Goal: Task Accomplishment & Management: Manage account settings

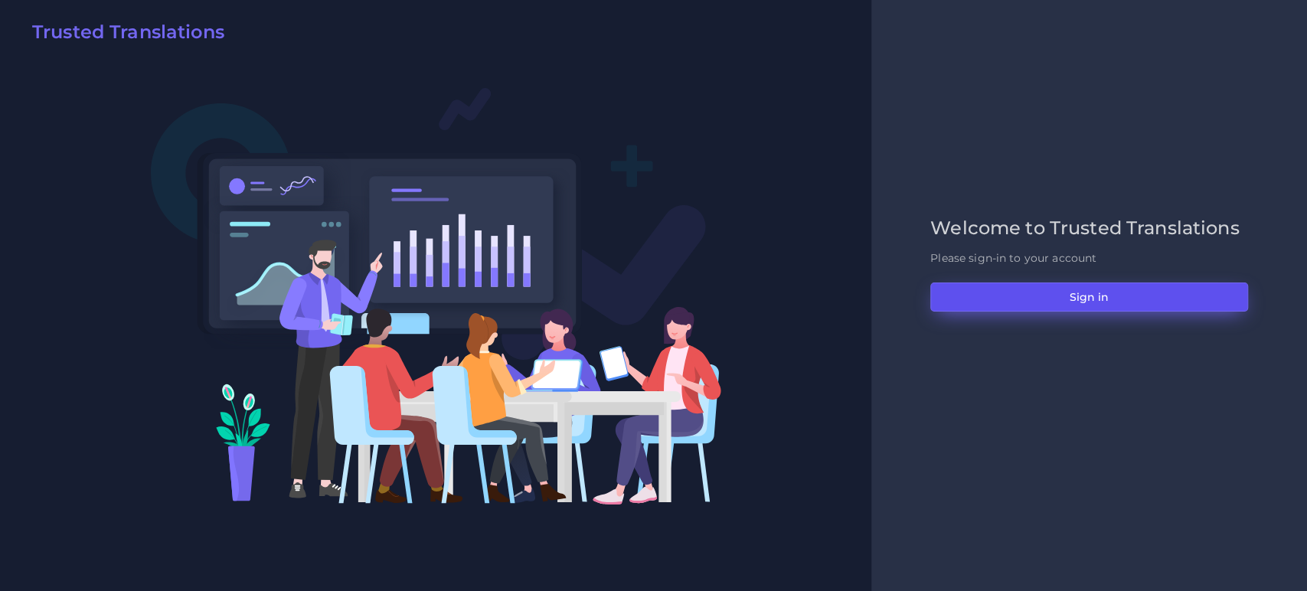
click at [1161, 286] on button "Sign in" at bounding box center [1090, 297] width 318 height 29
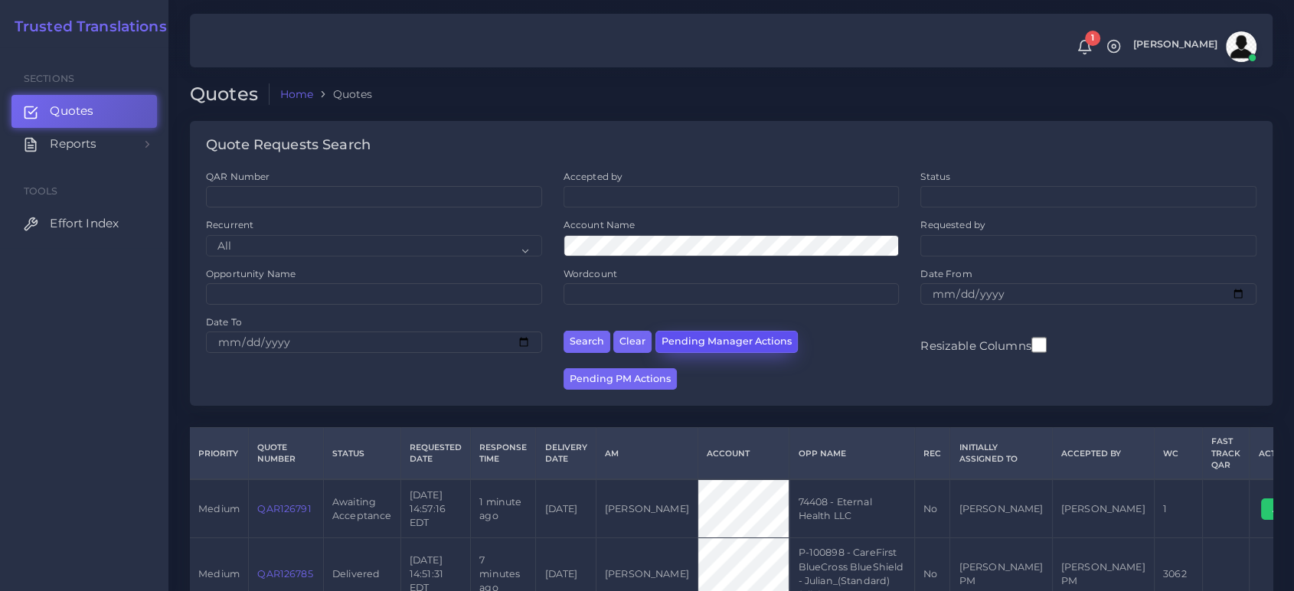
click at [714, 332] on button "Pending Manager Actions" at bounding box center [727, 342] width 142 height 22
select select "awaiting_manager_initial_review"
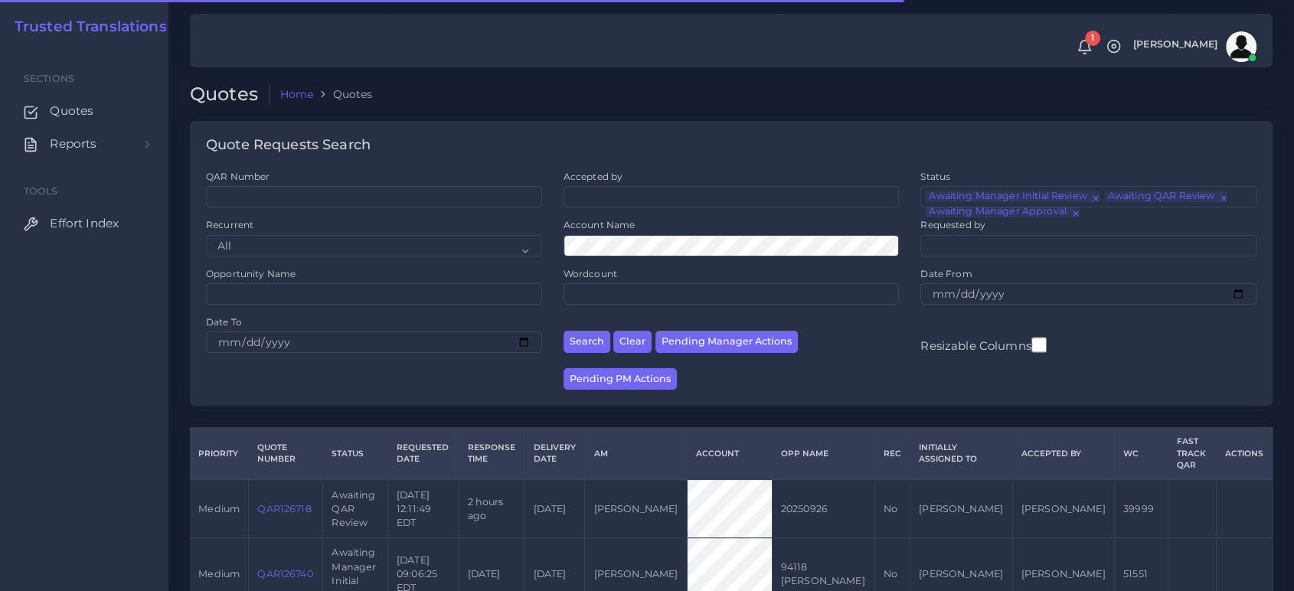
scroll to position [107, 0]
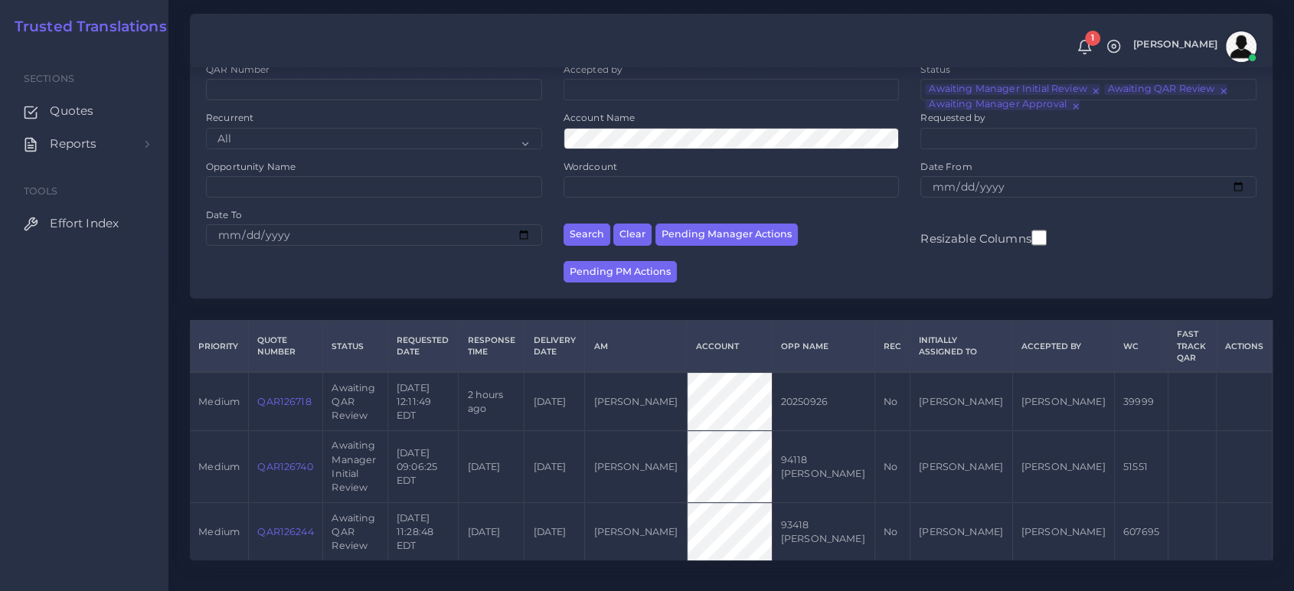
click at [275, 465] on link "QAR126740" at bounding box center [284, 466] width 55 height 11
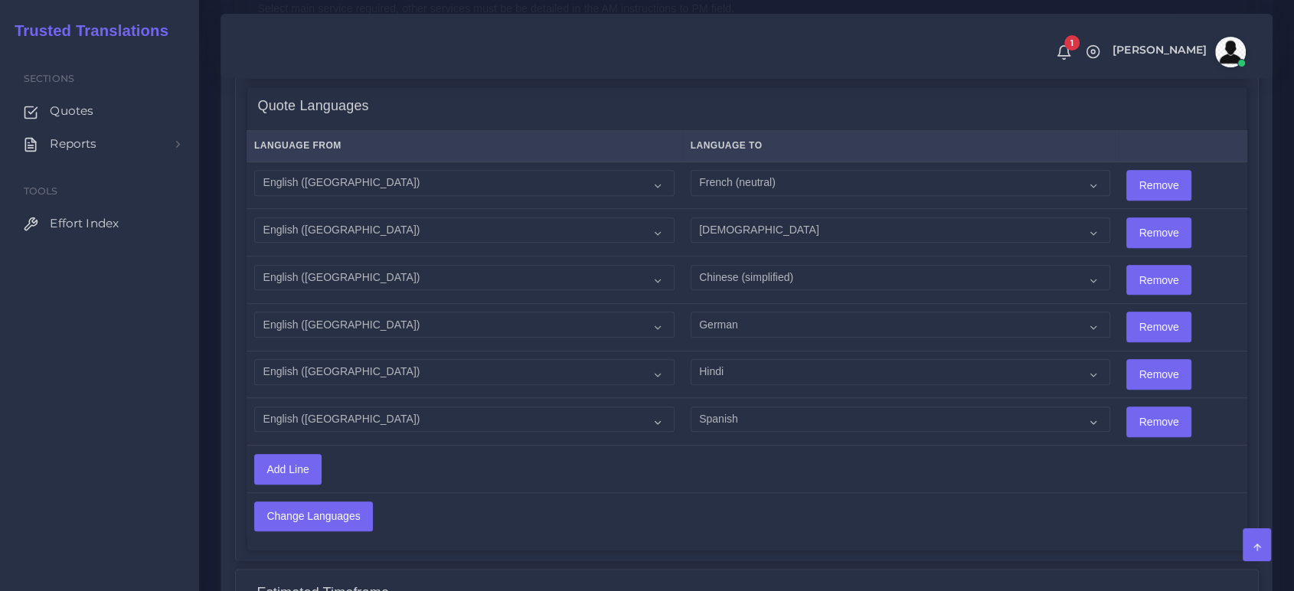
scroll to position [1175, 0]
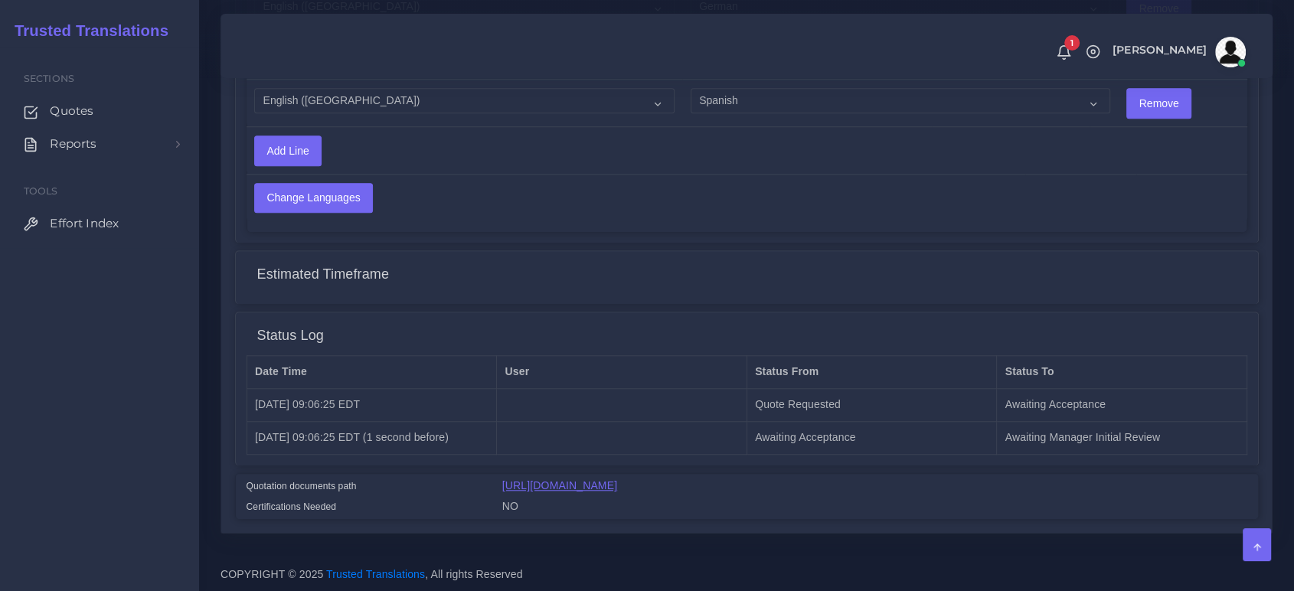
click at [617, 489] on link "[URL][DOMAIN_NAME]" at bounding box center [559, 485] width 115 height 12
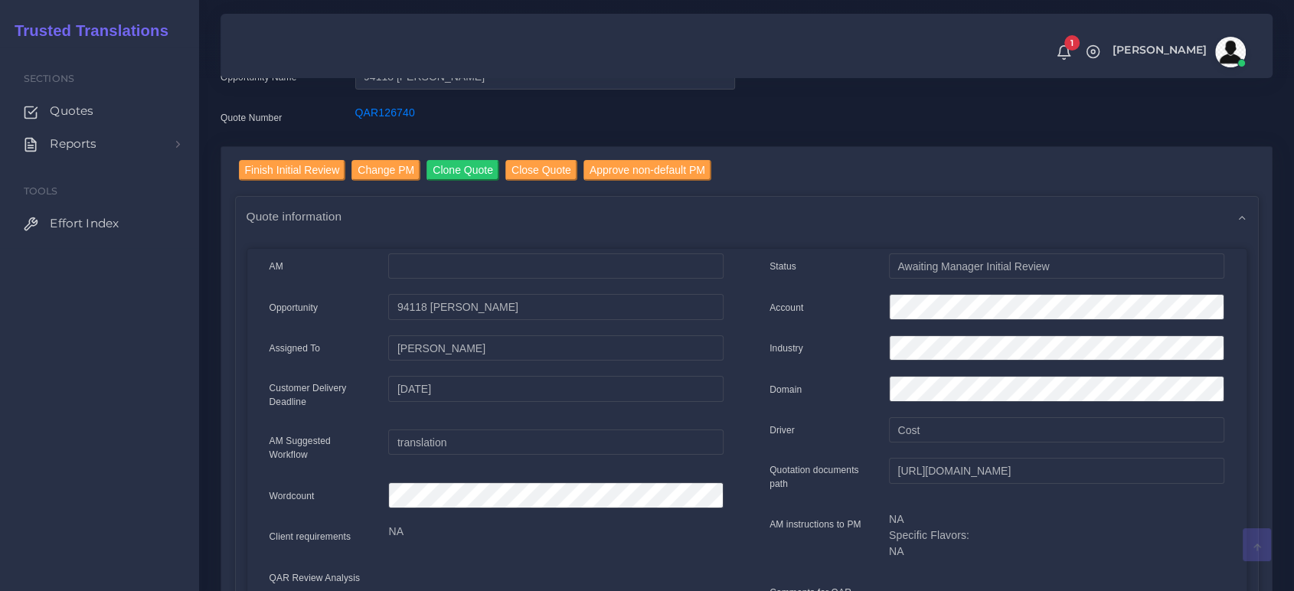
scroll to position [0, 0]
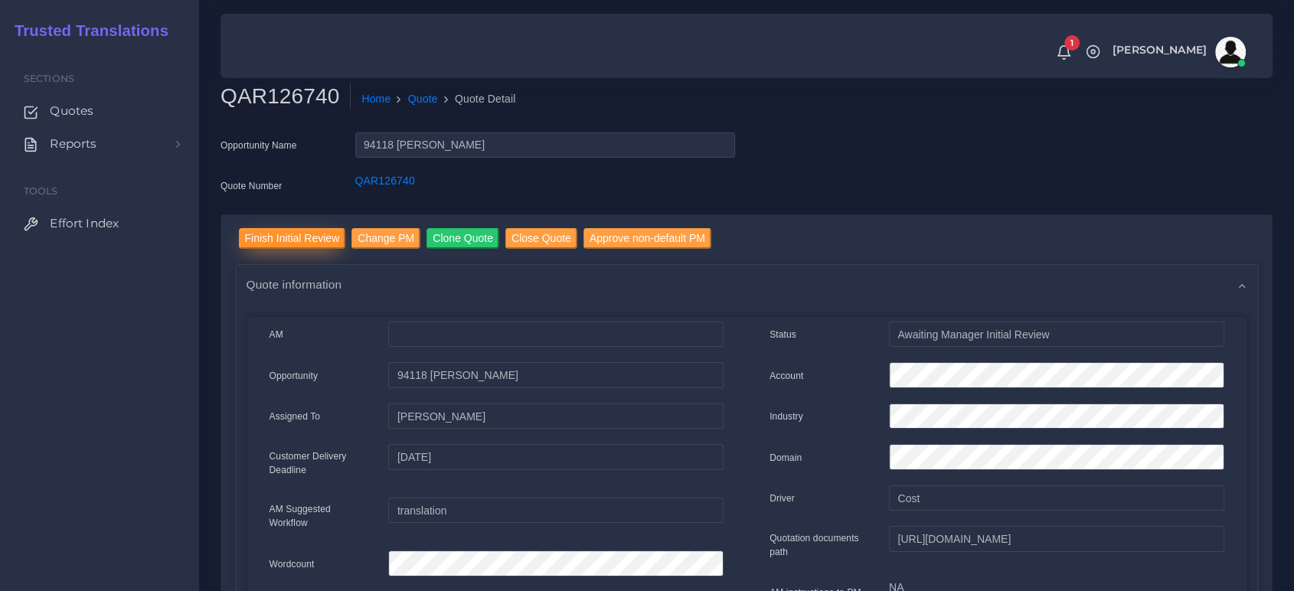
click at [286, 237] on input "Finish Initial Review" at bounding box center [292, 238] width 107 height 21
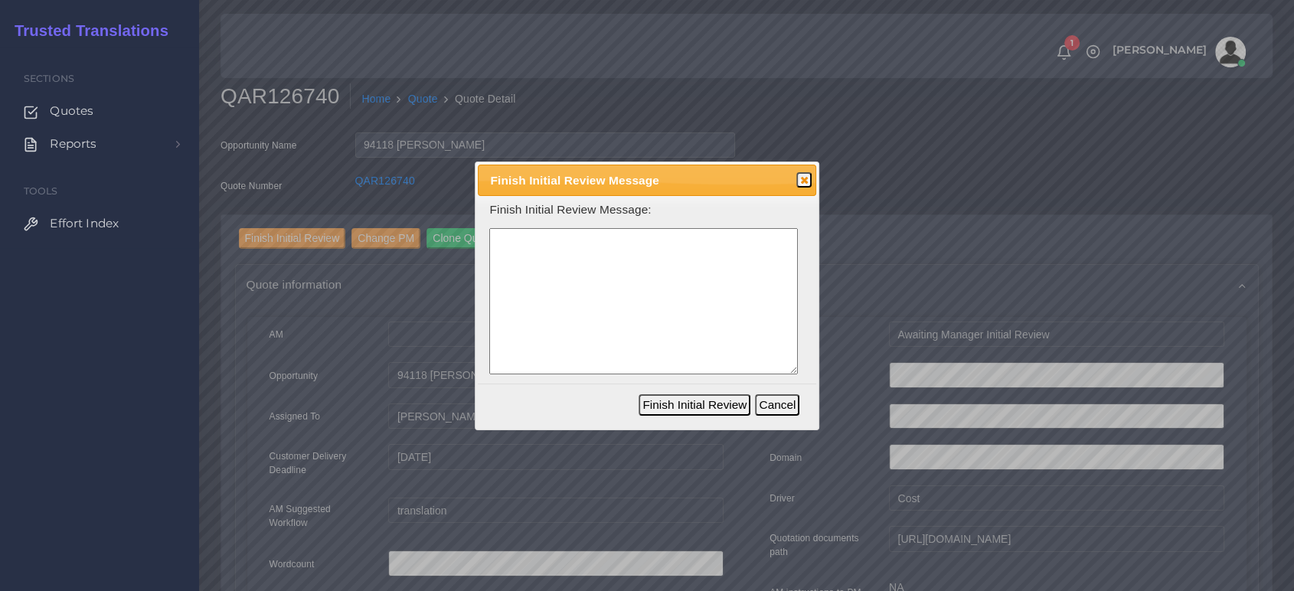
click at [634, 294] on textarea at bounding box center [643, 301] width 309 height 146
type textarea "s"
click at [669, 254] on textarea "check for FPE. Ask for sources too. Several pages are scan pages. Please check …" at bounding box center [643, 301] width 309 height 146
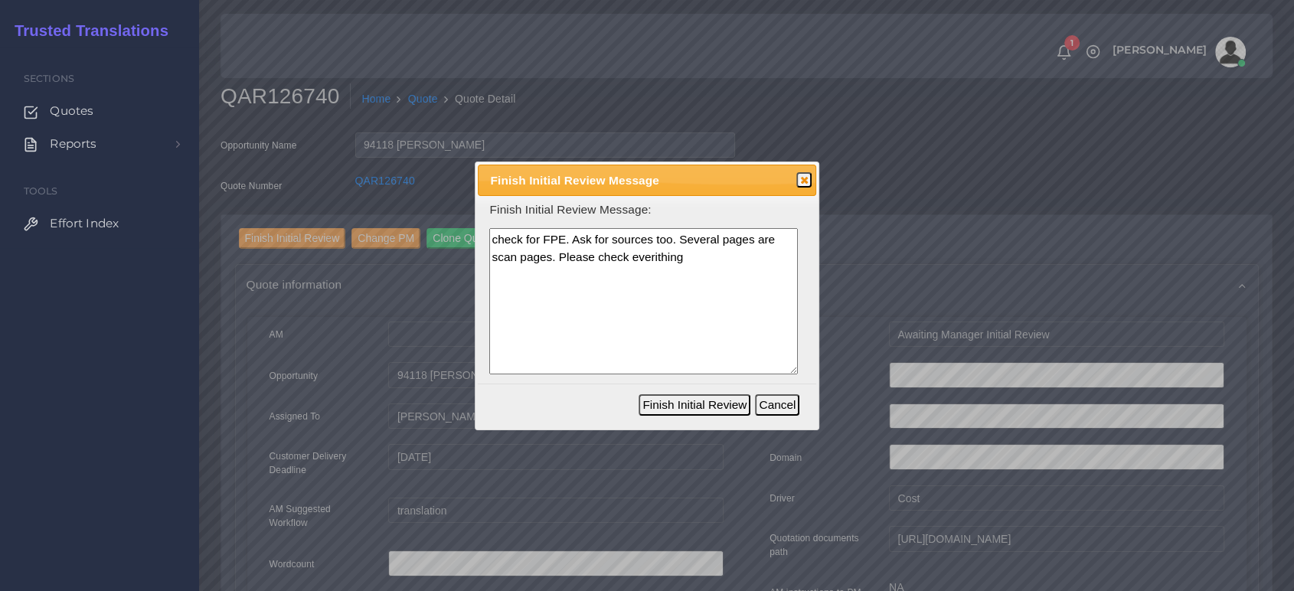
paste textarea "Check for FPE and request the sources as well. Several pages are scanned; pleas…"
click at [731, 239] on textarea "Check for FPE and request the sources as well. Several pages are scanned; pleas…" at bounding box center [643, 301] width 309 height 146
click at [735, 243] on textarea "Check for FPE and request the sources as well. Several pages are scanned; pleas…" at bounding box center [643, 301] width 309 height 146
type textarea "Check for FPE and request the sources as well for cost. Several pages are scann…"
click at [692, 403] on button "Finish Initial Review" at bounding box center [695, 404] width 112 height 21
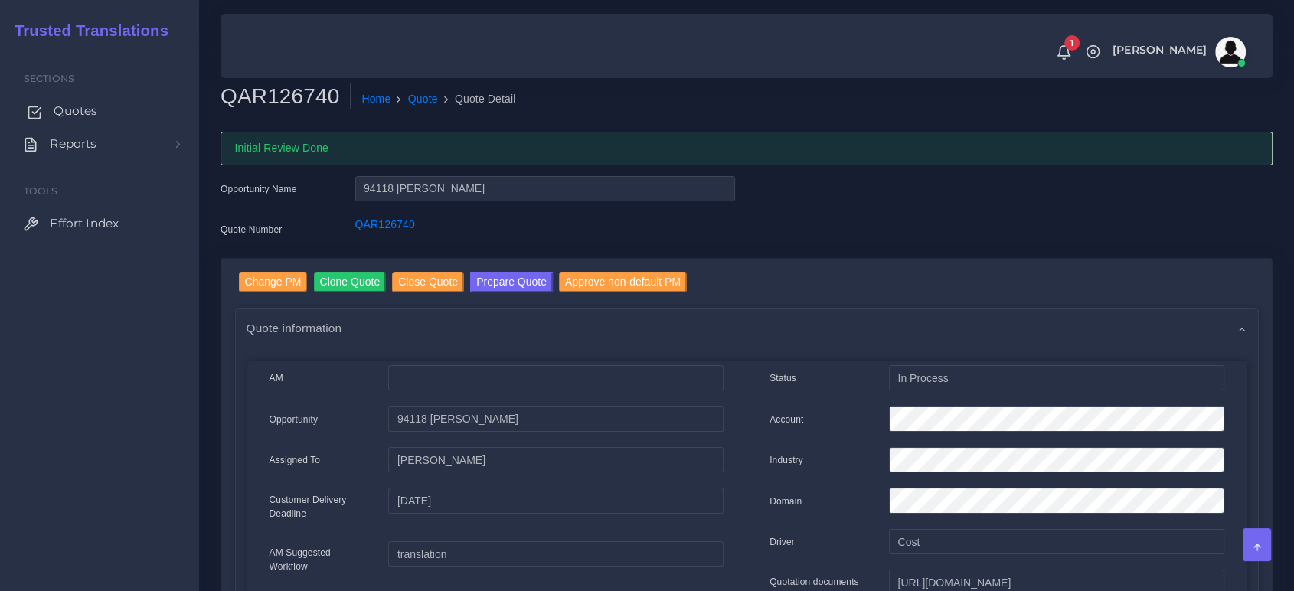
click at [64, 114] on span "Quotes" at bounding box center [76, 111] width 44 height 17
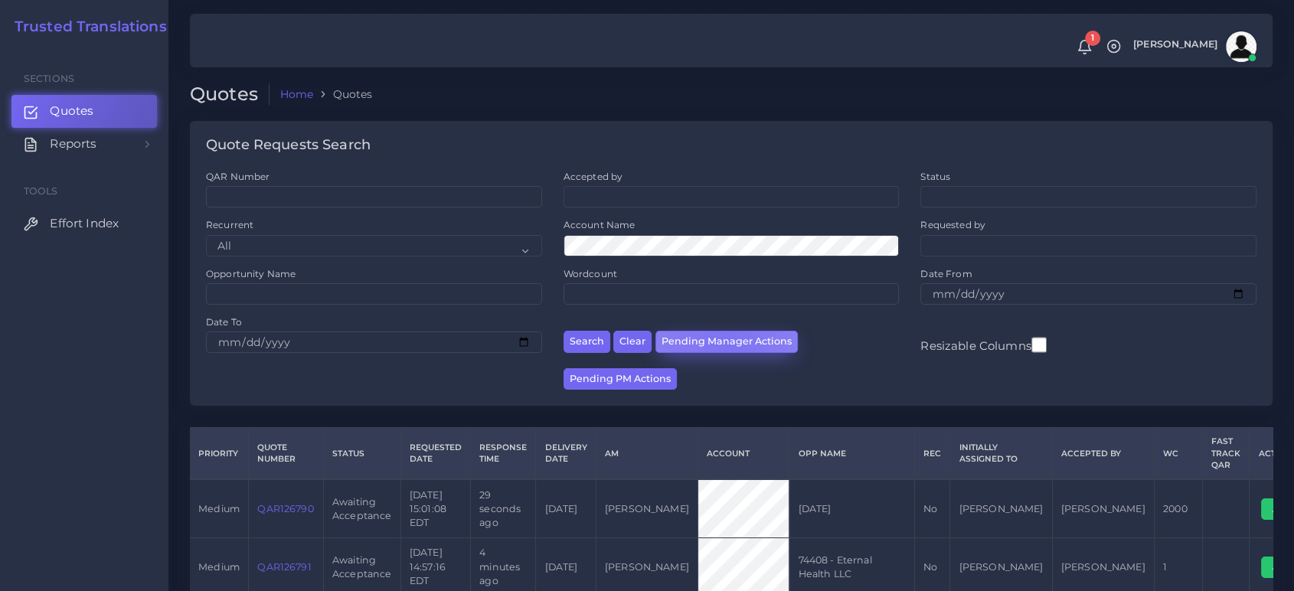
click at [724, 345] on button "Pending Manager Actions" at bounding box center [727, 342] width 142 height 22
select select "awaiting_manager_initial_review"
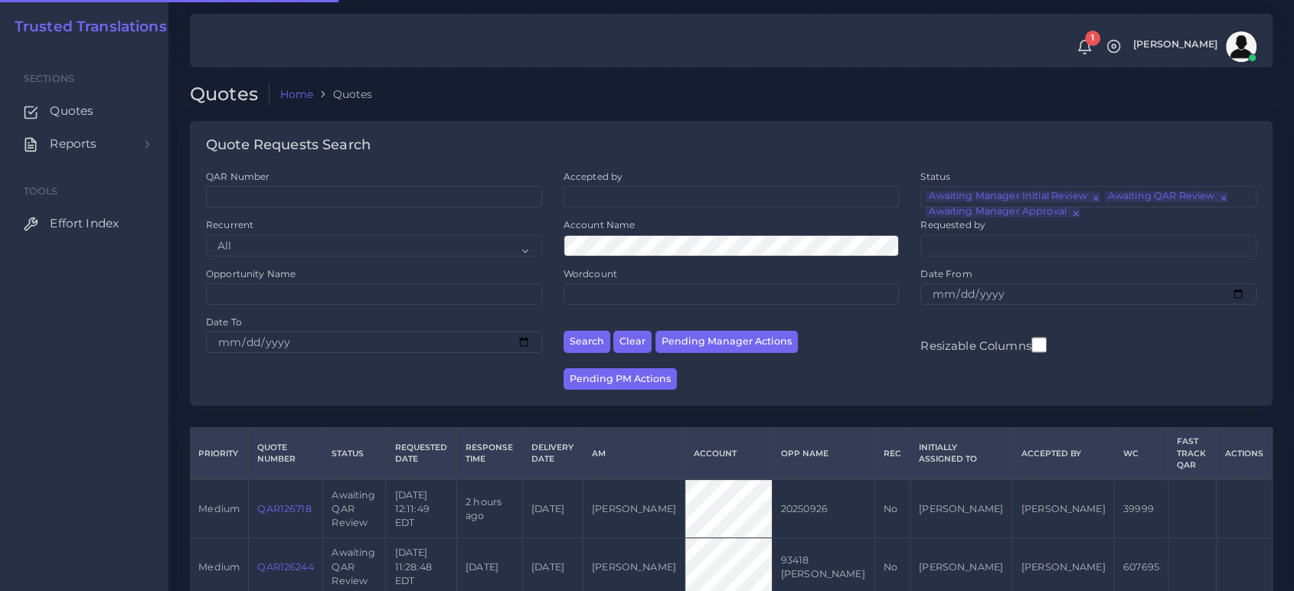
scroll to position [49, 0]
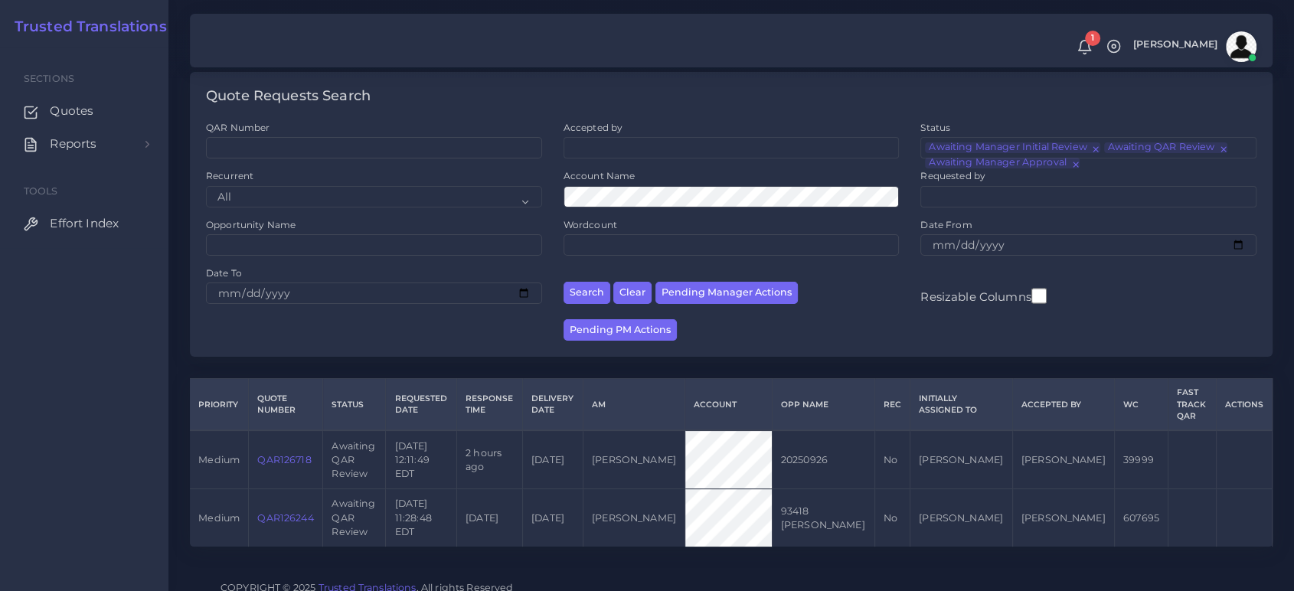
click at [282, 463] on link "QAR126718" at bounding box center [284, 459] width 54 height 11
